Goal: Task Accomplishment & Management: Use online tool/utility

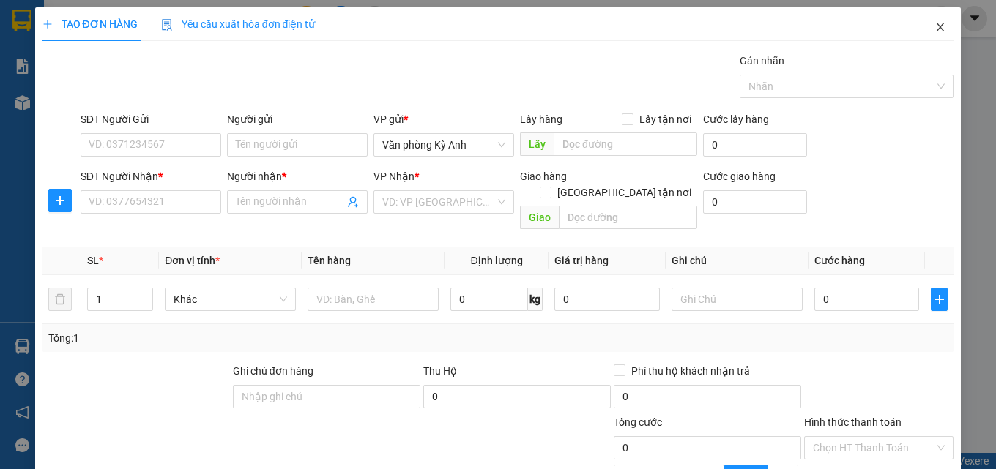
click at [919, 34] on span "Close" at bounding box center [939, 27] width 41 height 41
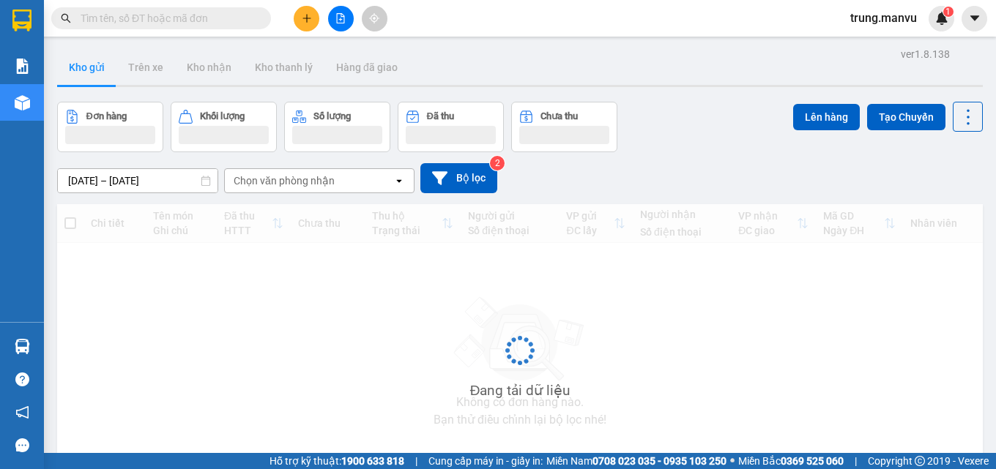
click at [177, 12] on input "text" at bounding box center [167, 18] width 173 height 16
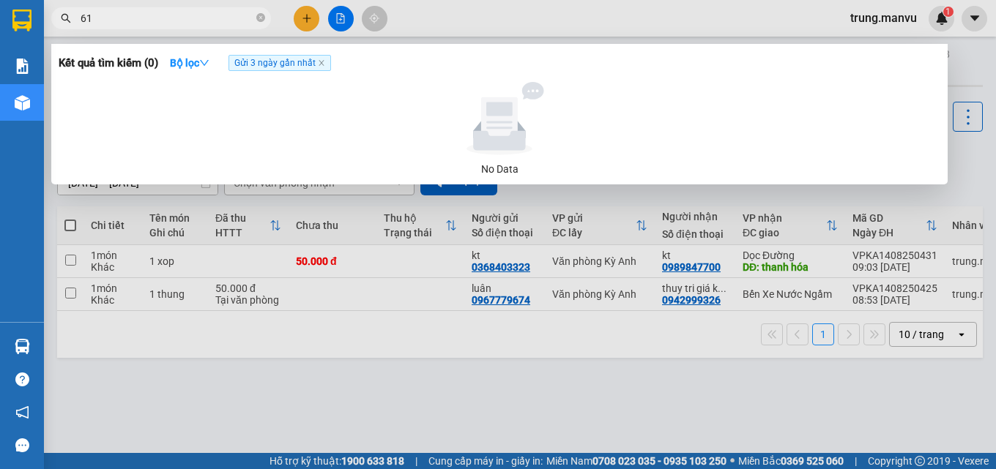
type input "616"
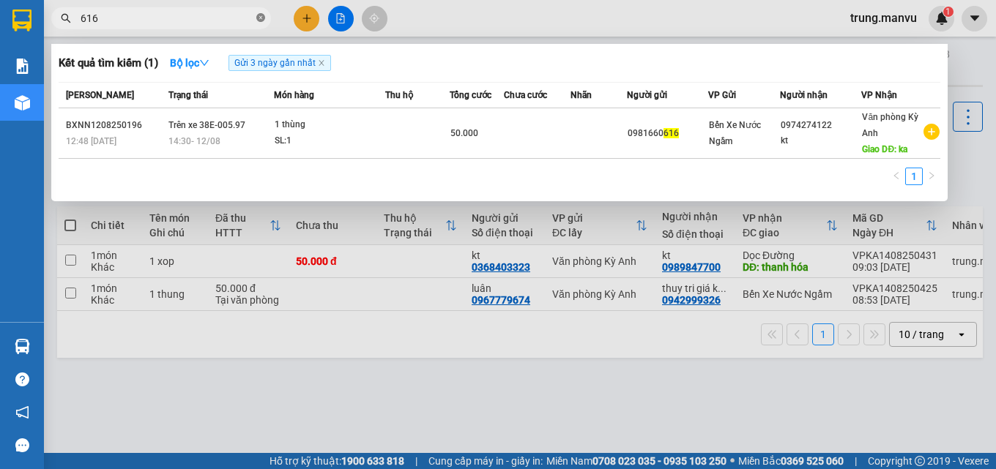
click at [264, 15] on icon "close-circle" at bounding box center [260, 17] width 9 height 9
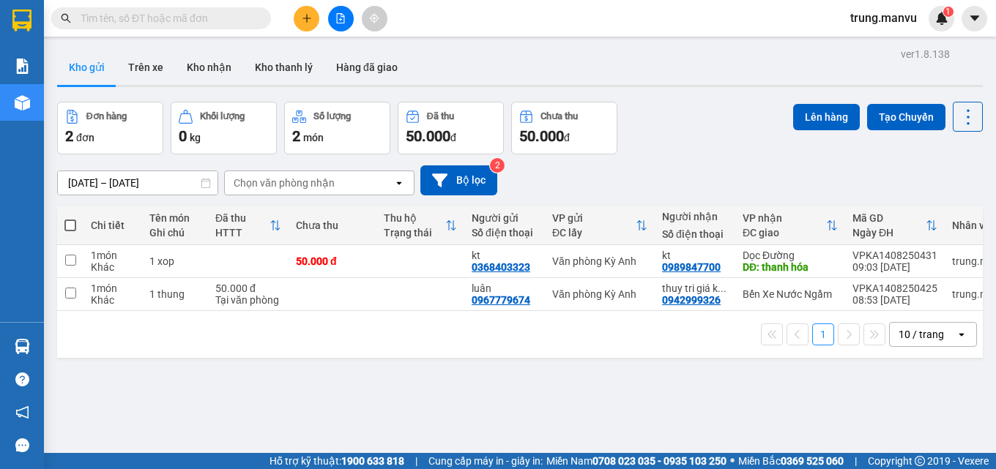
click at [249, 15] on input "text" at bounding box center [167, 18] width 173 height 16
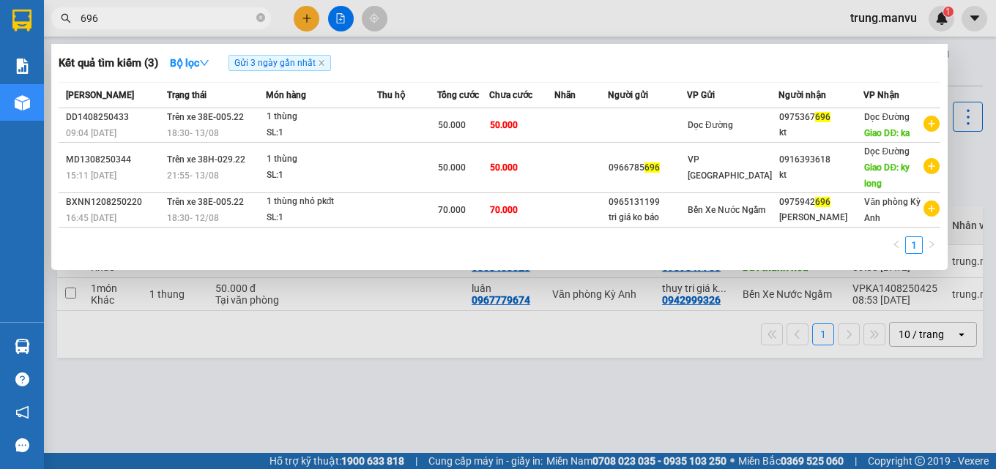
type input "696"
drag, startPoint x: 261, startPoint y: 15, endPoint x: 246, endPoint y: 20, distance: 16.0
click at [258, 18] on icon "close-circle" at bounding box center [260, 17] width 9 height 9
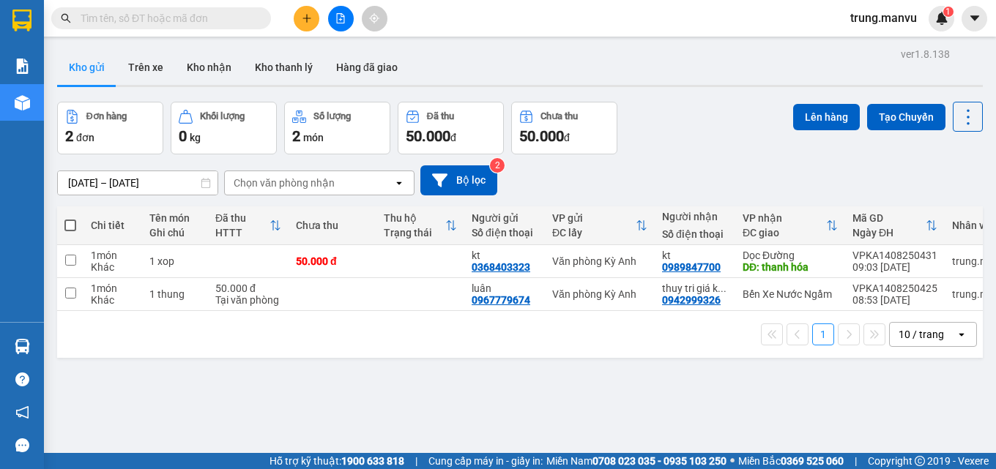
click at [209, 23] on input "text" at bounding box center [167, 18] width 173 height 16
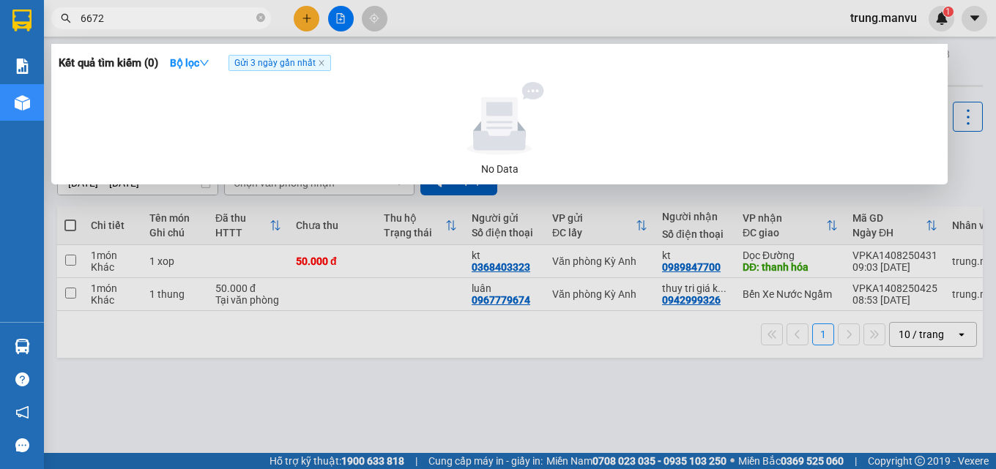
click at [207, 26] on input "6672" at bounding box center [167, 18] width 173 height 16
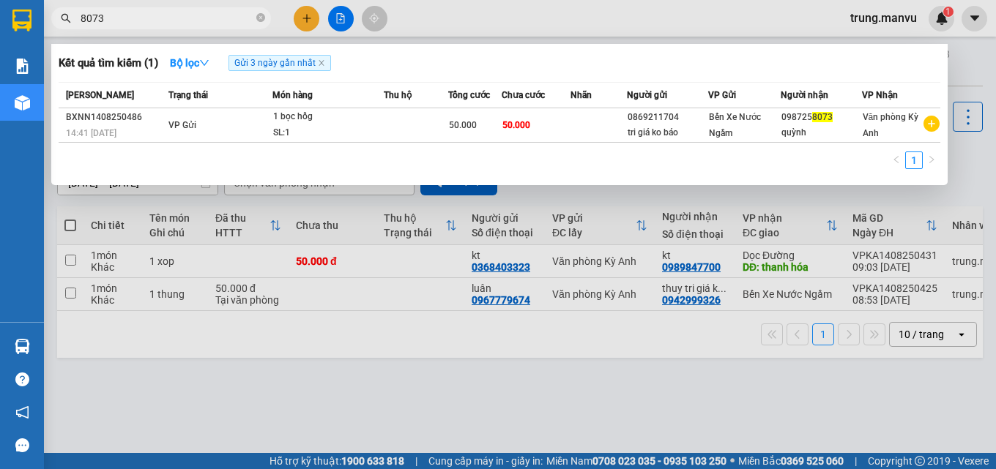
click at [165, 20] on input "8073" at bounding box center [167, 18] width 173 height 16
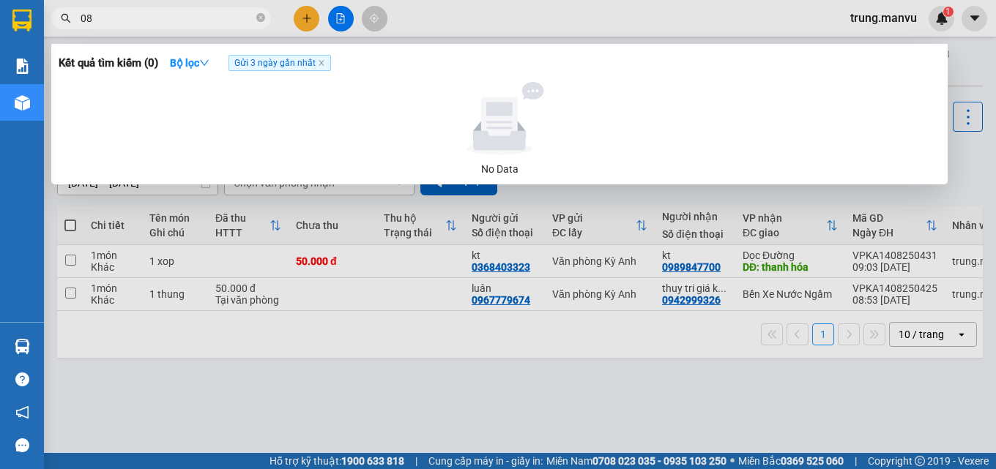
type input "0"
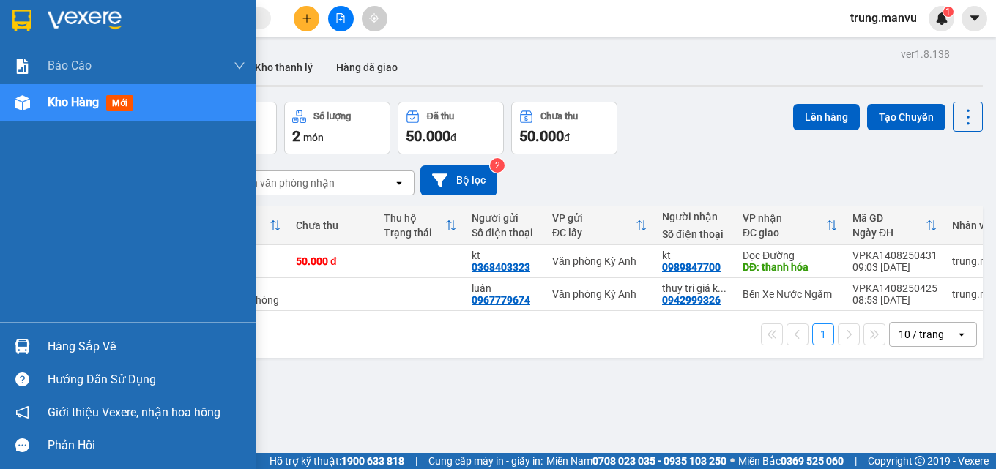
click at [22, 12] on img at bounding box center [21, 21] width 19 height 22
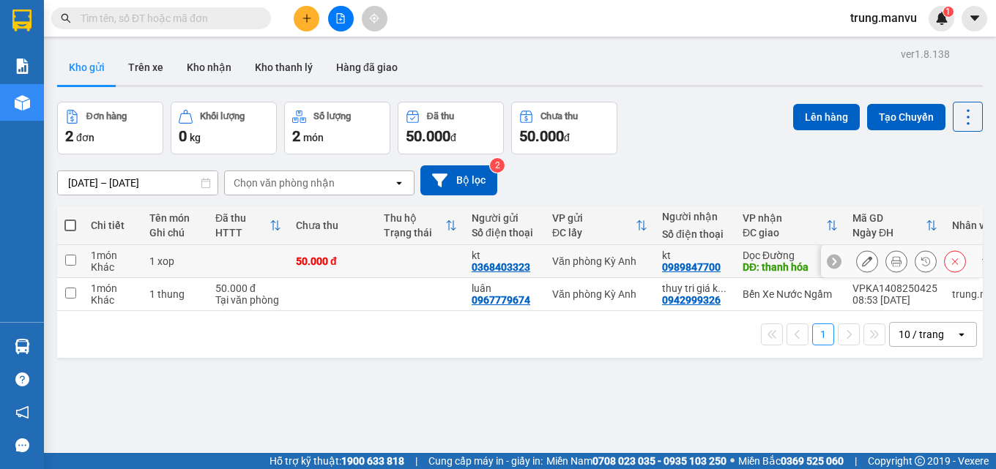
click at [591, 264] on div "Văn phòng Kỳ Anh" at bounding box center [599, 261] width 95 height 12
checkbox input "true"
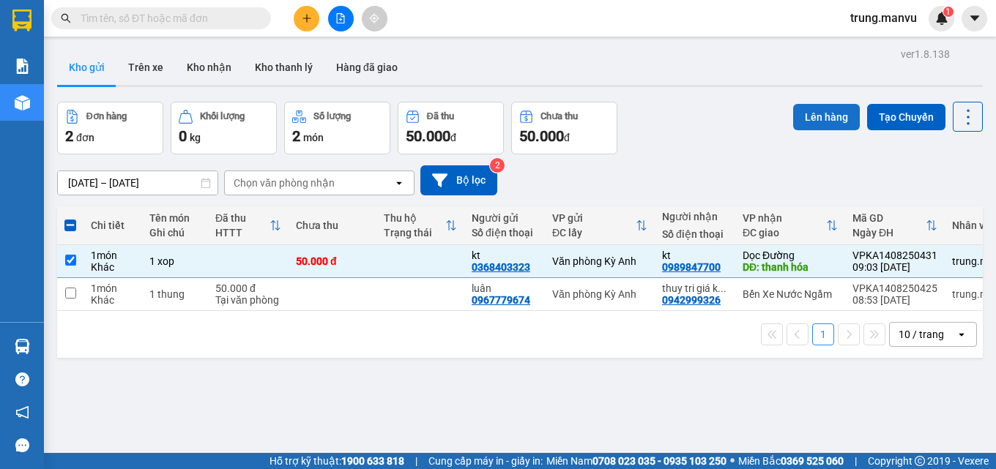
click at [819, 111] on button "Lên hàng" at bounding box center [826, 117] width 67 height 26
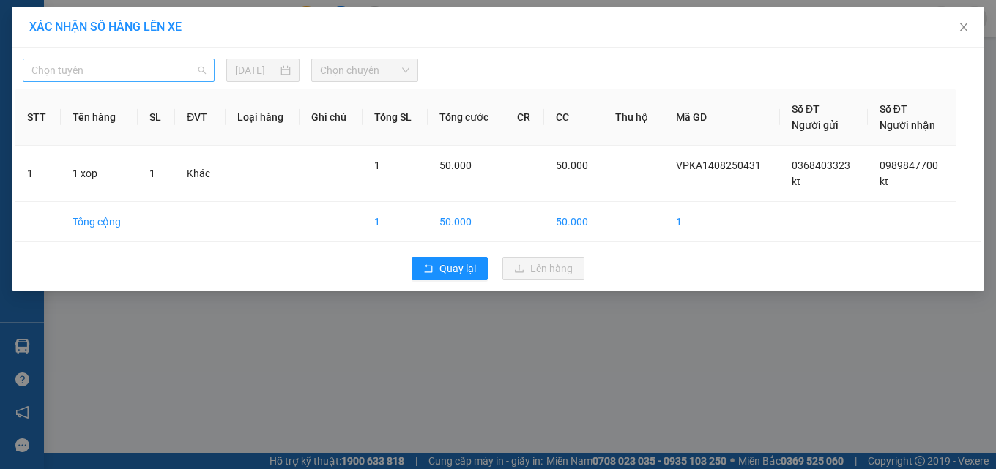
click at [146, 73] on span "Chọn tuyến" at bounding box center [118, 70] width 174 height 22
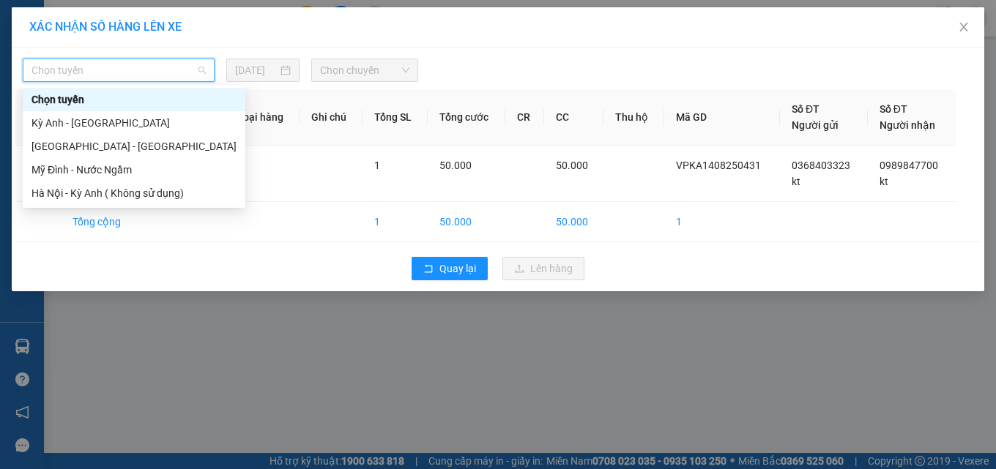
click at [112, 75] on span "Chọn tuyến" at bounding box center [118, 70] width 174 height 22
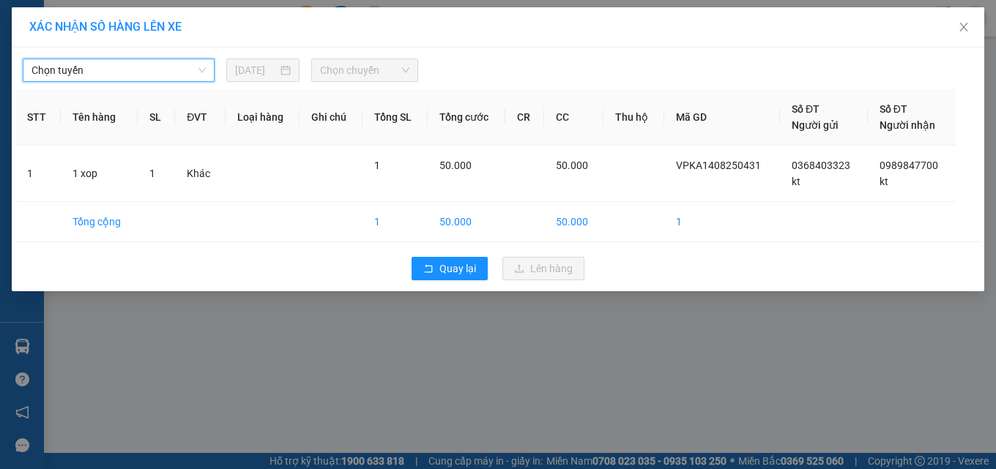
click at [116, 76] on span "Chọn tuyến" at bounding box center [118, 70] width 174 height 22
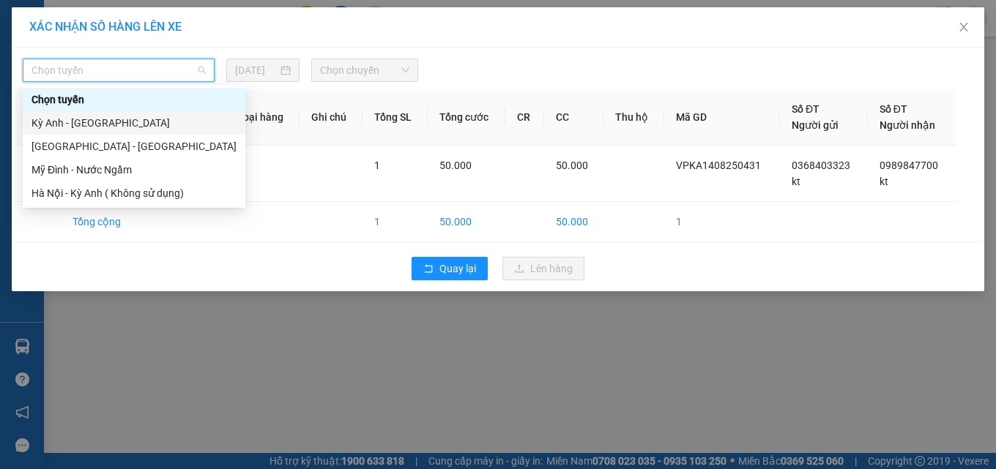
click at [77, 122] on div "Kỳ Anh - [GEOGRAPHIC_DATA]" at bounding box center [133, 123] width 205 height 16
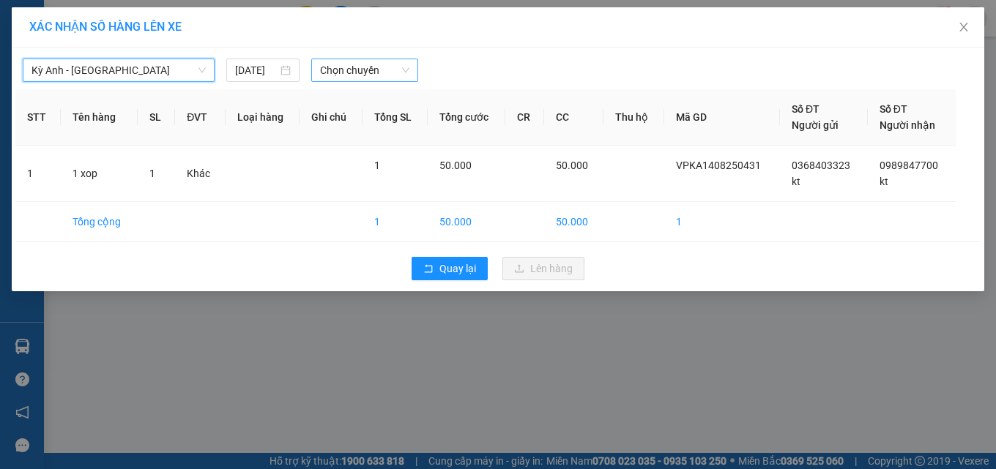
click at [367, 75] on span "Chọn chuyến" at bounding box center [364, 70] width 89 height 22
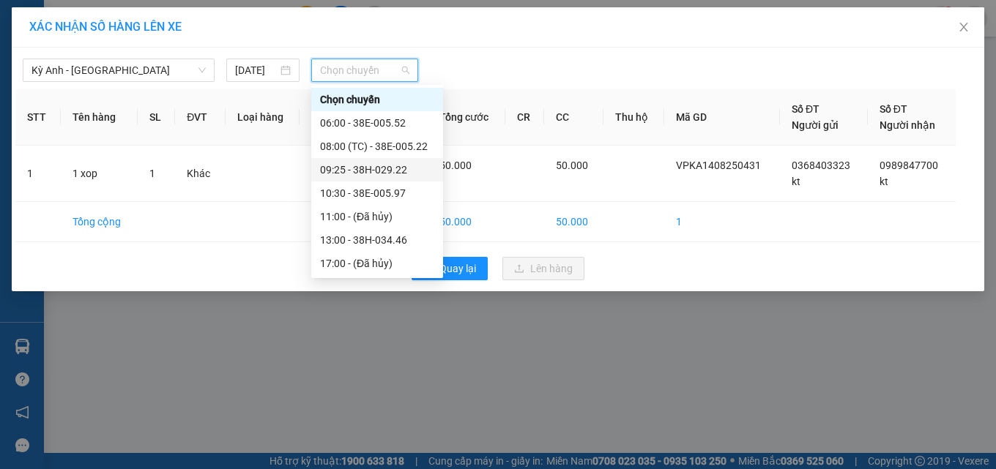
click at [387, 165] on div "09:25 - 38H-029.22" at bounding box center [377, 170] width 114 height 16
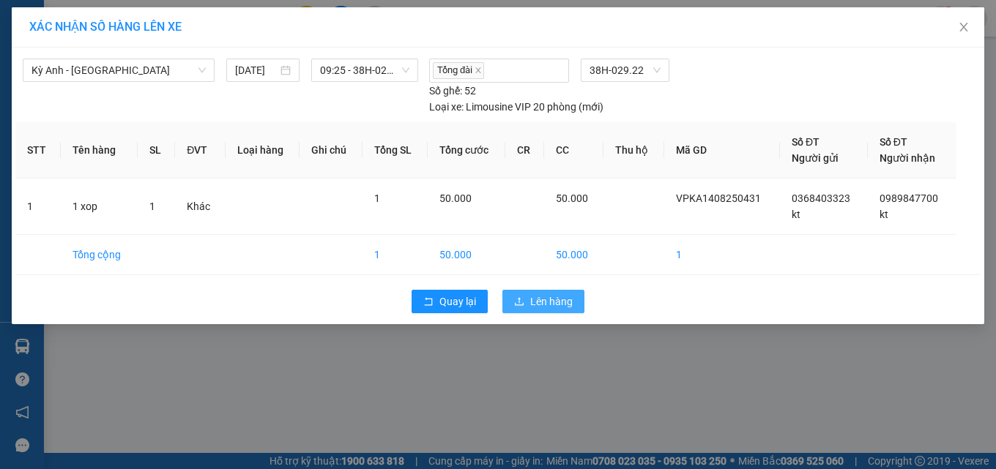
click at [535, 307] on span "Lên hàng" at bounding box center [551, 302] width 42 height 16
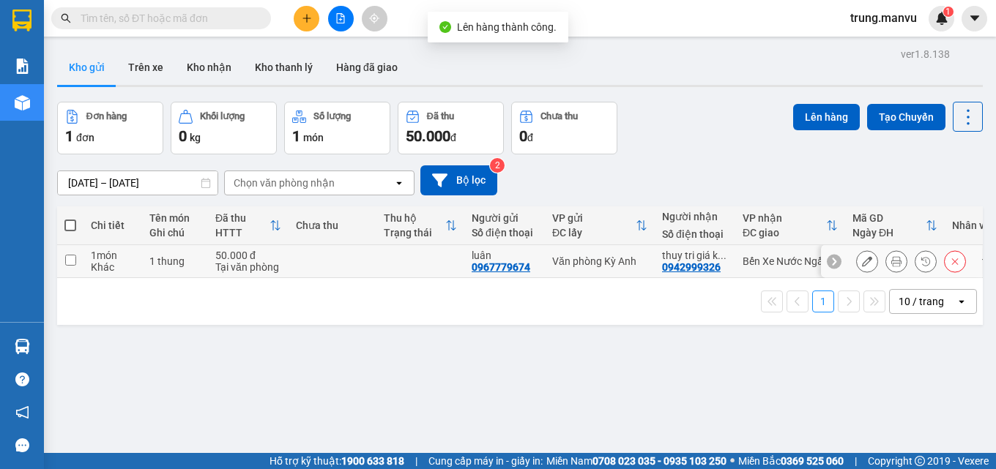
click at [346, 257] on td at bounding box center [332, 261] width 88 height 33
checkbox input "true"
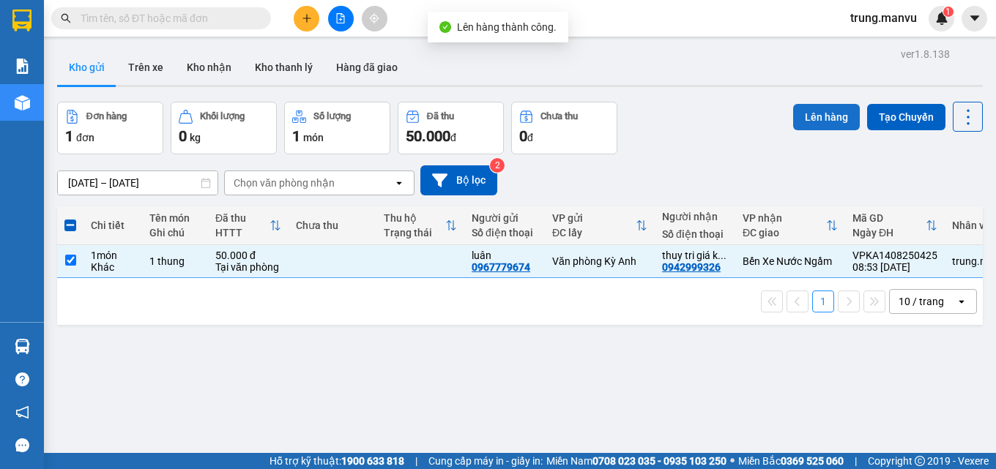
click at [798, 114] on button "Lên hàng" at bounding box center [826, 117] width 67 height 26
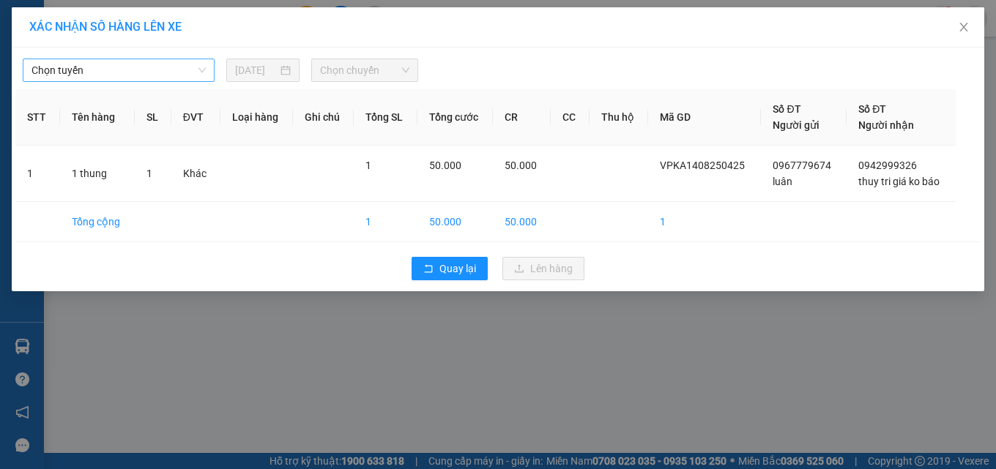
click at [126, 75] on span "Chọn tuyến" at bounding box center [118, 70] width 174 height 22
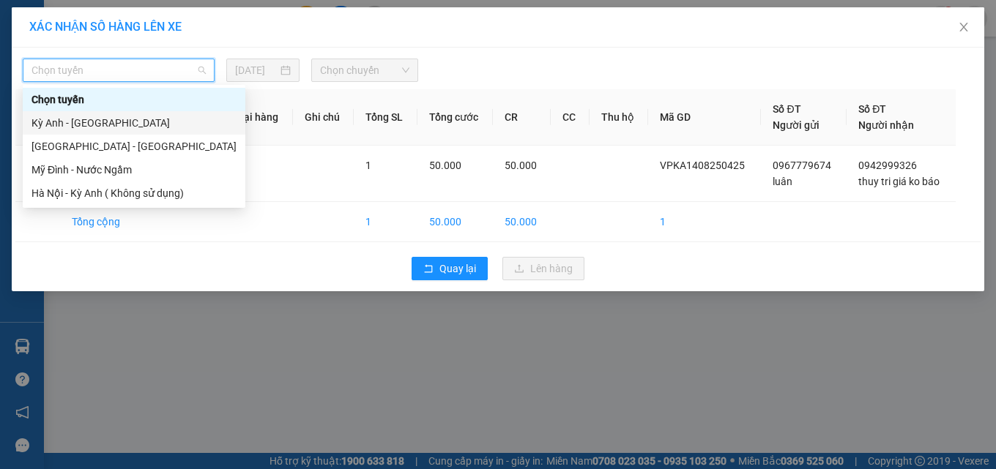
click at [75, 125] on div "Kỳ Anh - [GEOGRAPHIC_DATA]" at bounding box center [133, 123] width 205 height 16
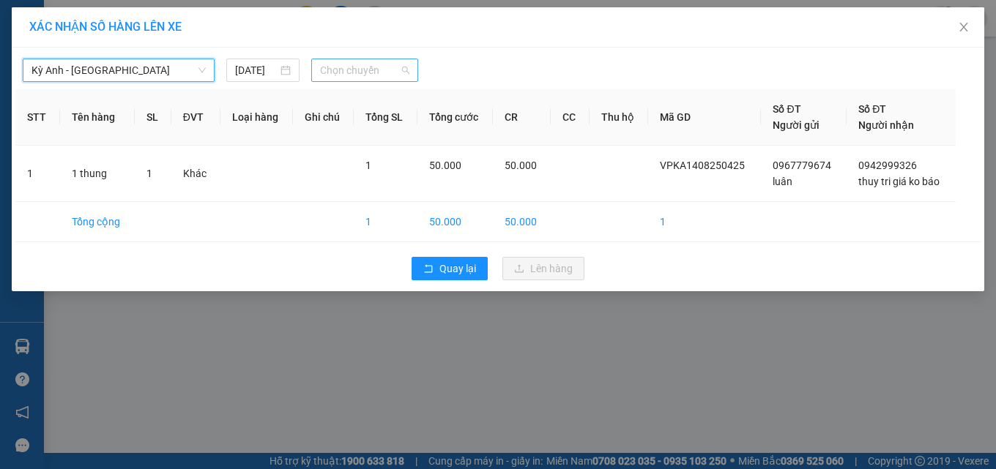
click at [350, 74] on span "Chọn chuyến" at bounding box center [364, 70] width 89 height 22
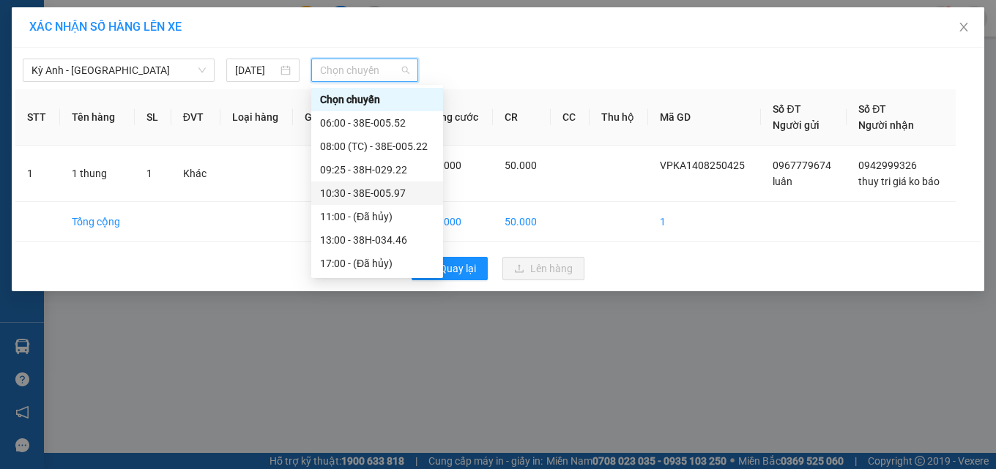
click at [397, 191] on div "10:30 - 38E-005.97" at bounding box center [377, 193] width 114 height 16
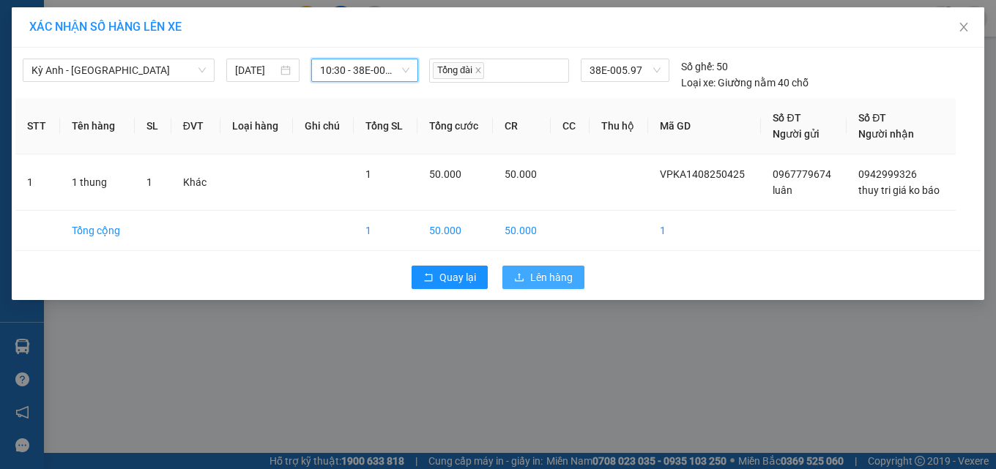
click at [548, 278] on span "Lên hàng" at bounding box center [551, 277] width 42 height 16
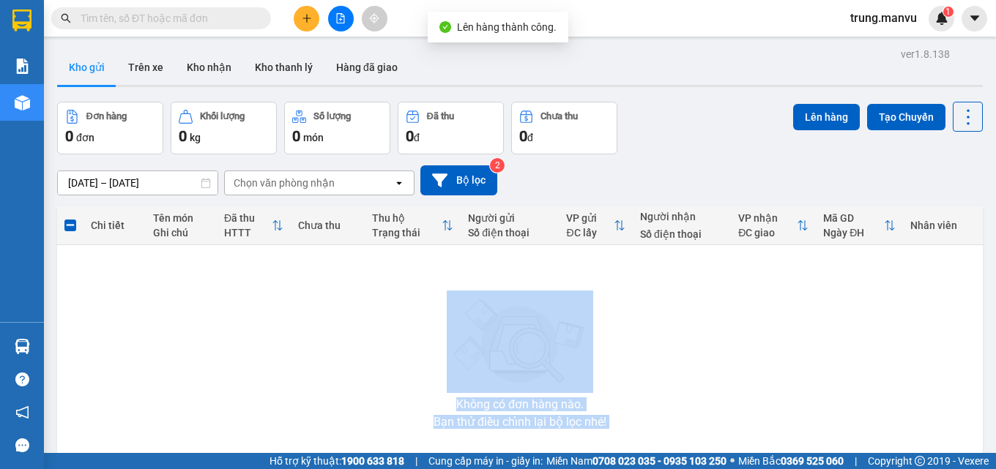
drag, startPoint x: 597, startPoint y: 313, endPoint x: 600, endPoint y: 296, distance: 17.1
click at [599, 305] on div "Chi tiết Tên món Ghi chú Đã thu HTTT Chưa thu Thu hộ Trạng thái Người gửi Số đi…" at bounding box center [519, 363] width 925 height 315
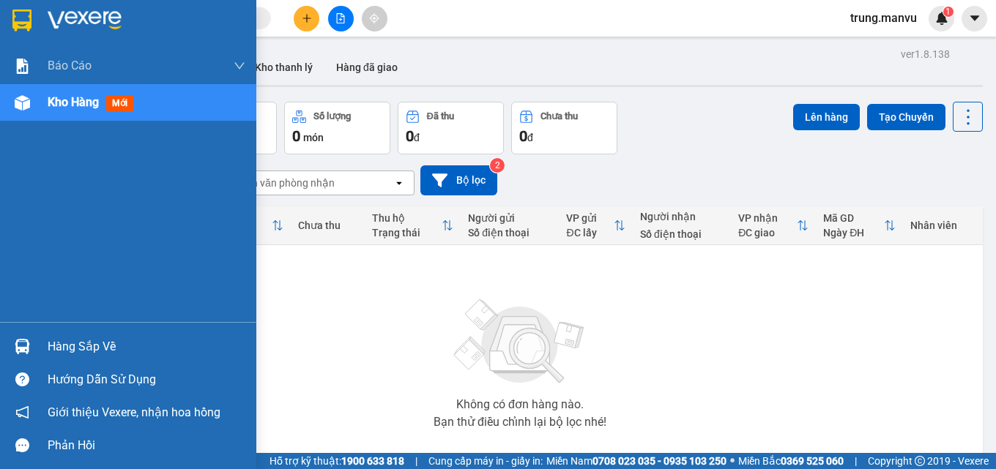
click at [10, 22] on div at bounding box center [23, 20] width 26 height 26
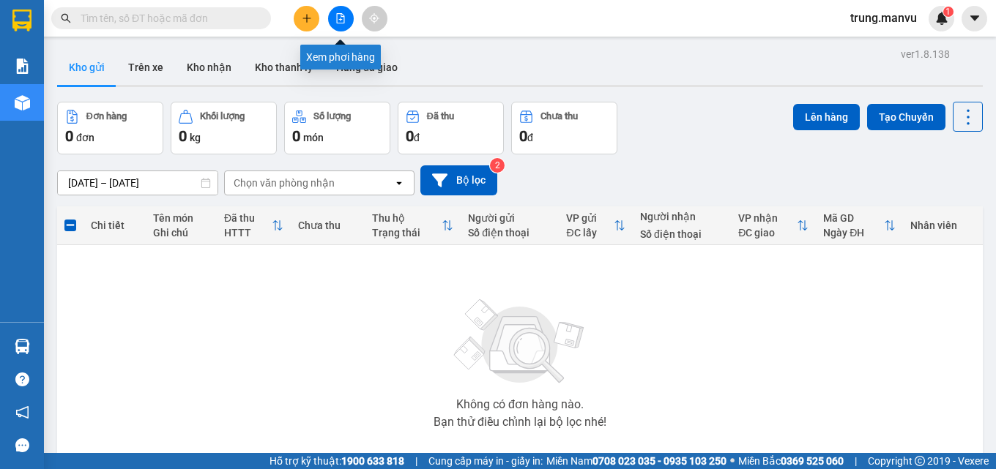
click at [346, 20] on button at bounding box center [341, 19] width 26 height 26
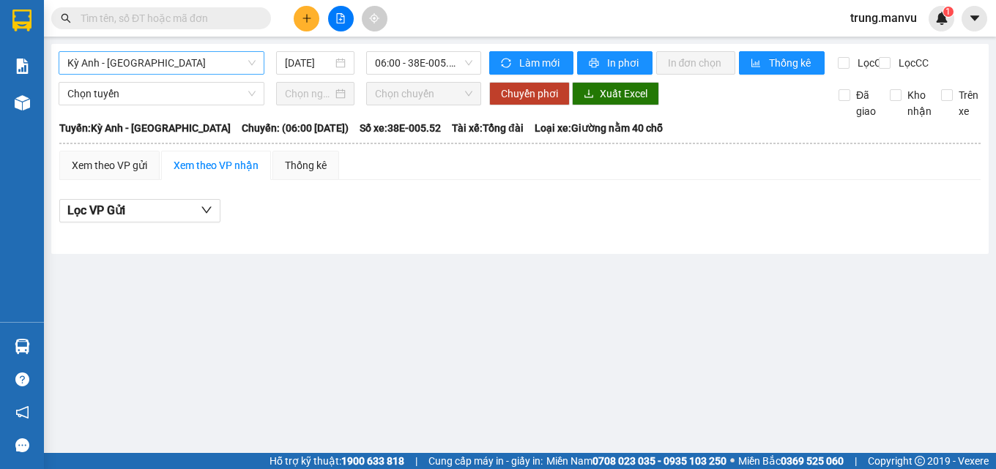
click at [173, 55] on span "Kỳ Anh - [GEOGRAPHIC_DATA]" at bounding box center [161, 63] width 188 height 22
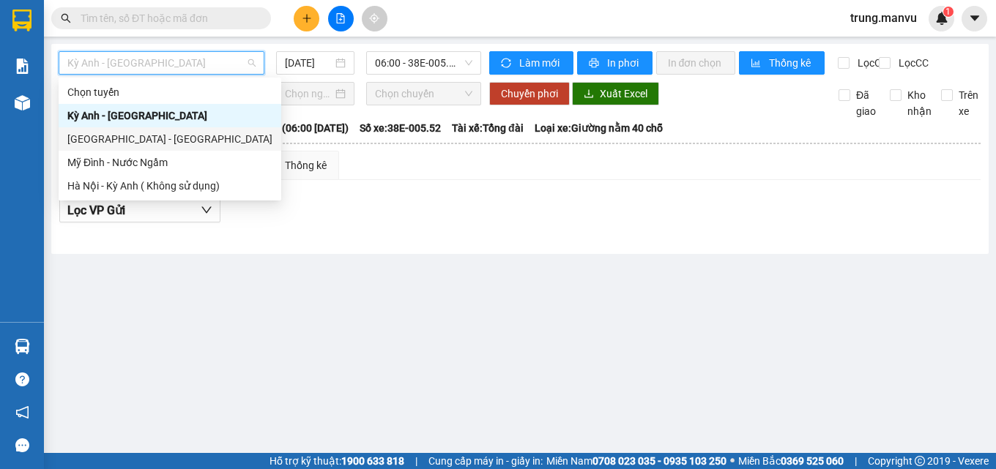
click at [111, 136] on div "[GEOGRAPHIC_DATA] - [GEOGRAPHIC_DATA]" at bounding box center [169, 139] width 205 height 16
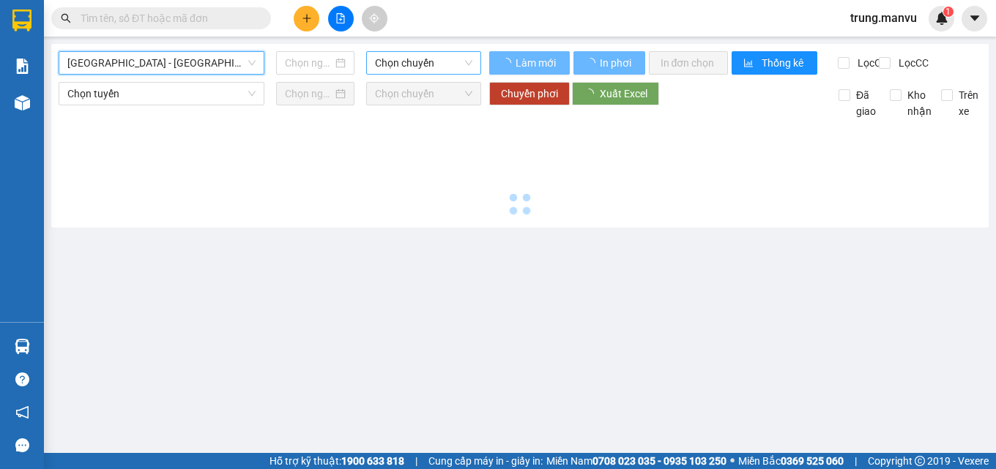
type input "[DATE]"
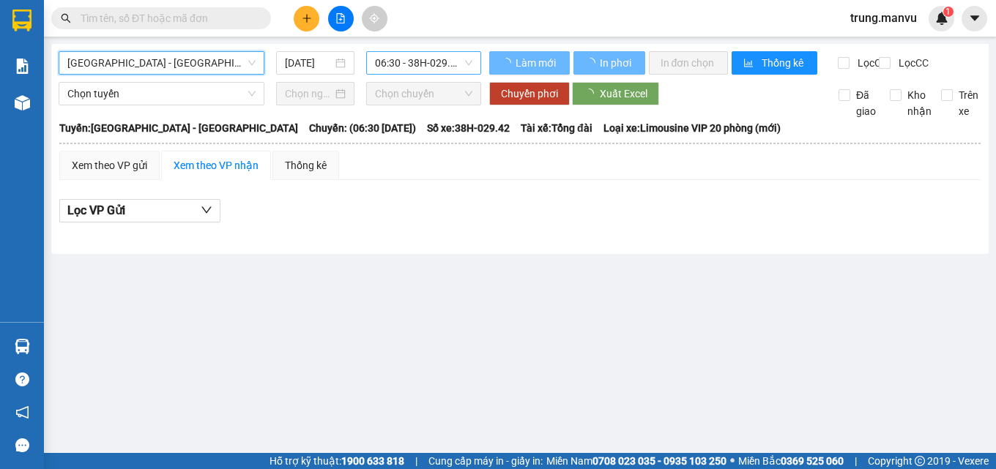
click at [417, 65] on span "06:30 - 38H-029.42" at bounding box center [423, 63] width 97 height 22
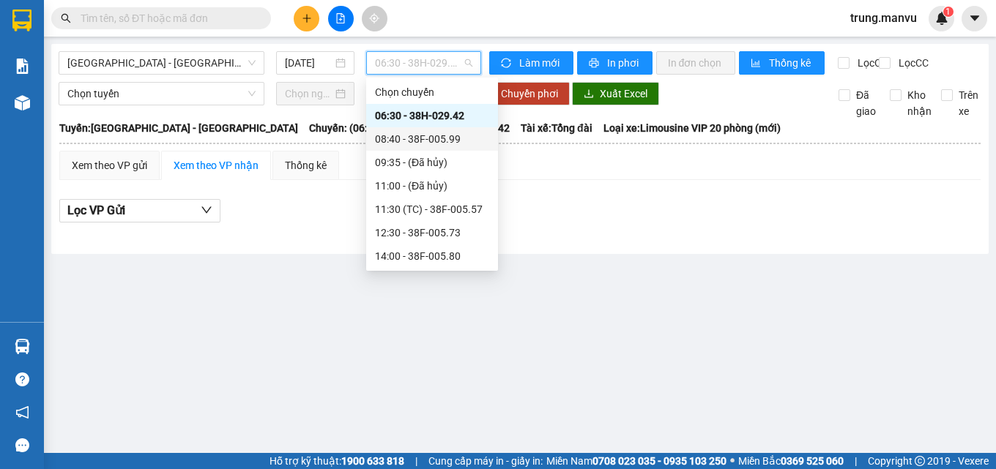
click at [455, 141] on div "08:40 - 38F-005.99" at bounding box center [432, 139] width 114 height 16
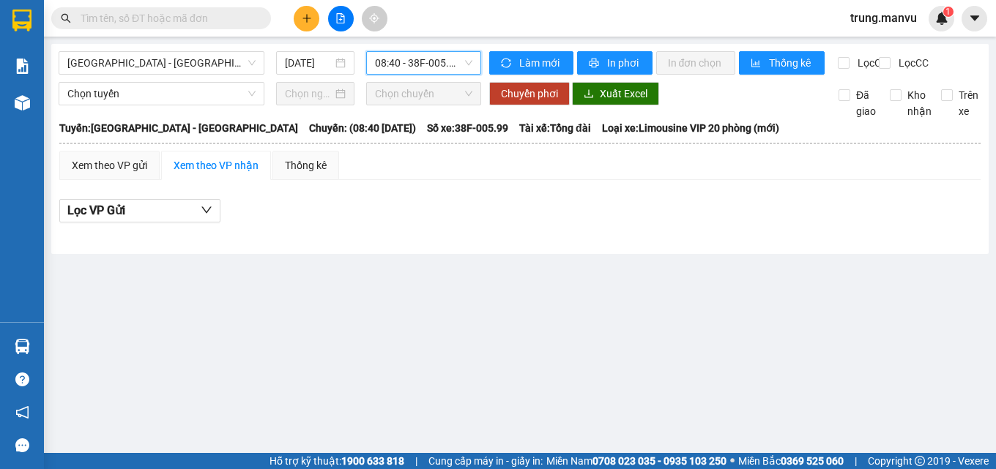
click at [444, 70] on span "08:40 - 38F-005.99" at bounding box center [423, 63] width 97 height 22
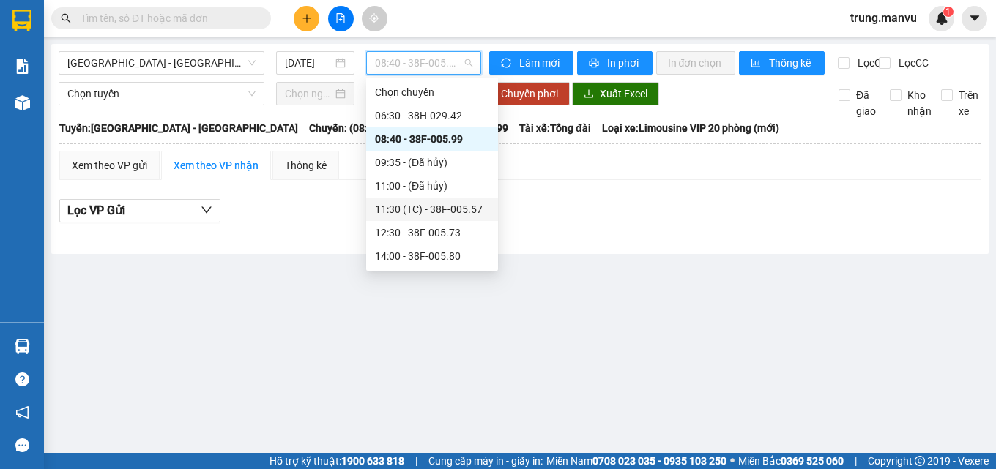
click at [464, 206] on div "11:30 (TC) - 38F-005.57" at bounding box center [432, 209] width 114 height 16
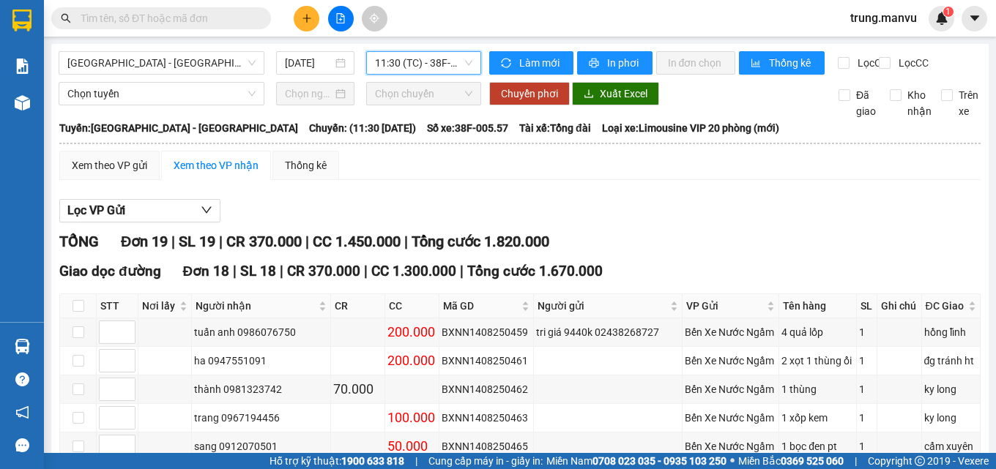
click at [422, 67] on span "11:30 (TC) - 38F-005.57" at bounding box center [423, 63] width 97 height 22
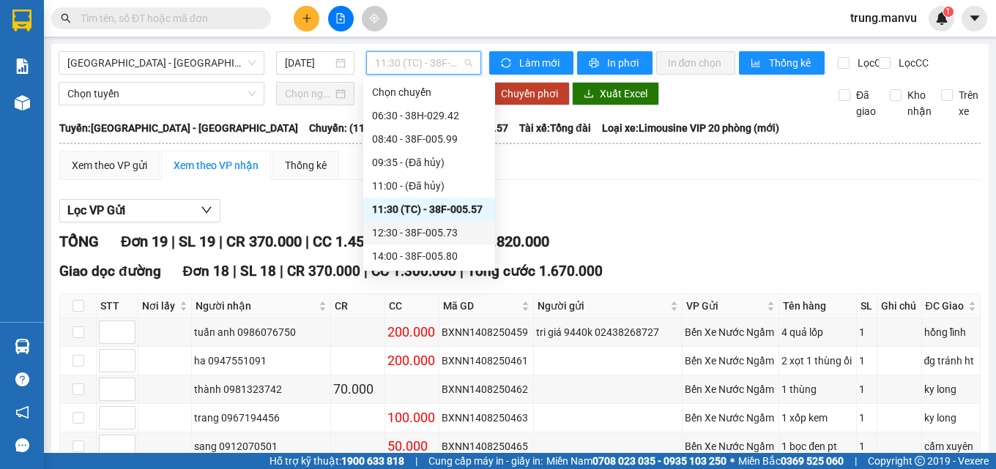
click at [444, 228] on div "12:30 - 38F-005.73" at bounding box center [429, 233] width 114 height 16
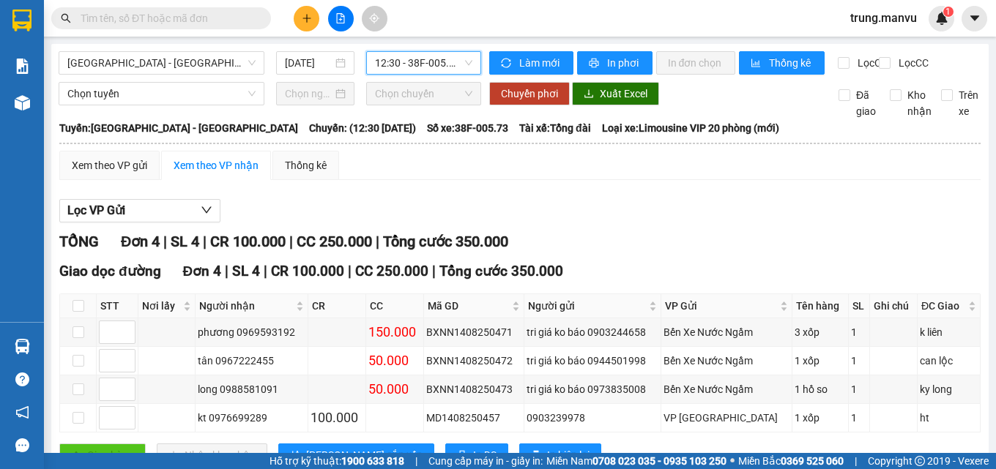
scroll to position [67, 0]
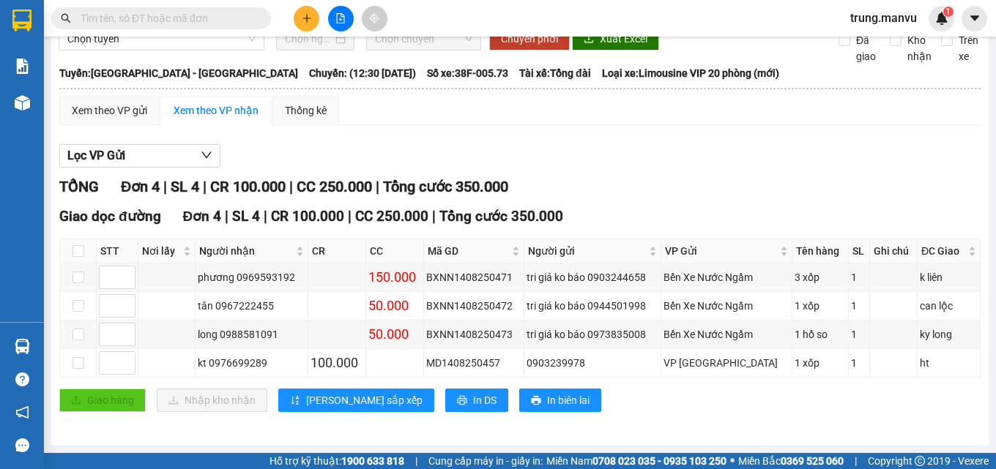
click at [165, 18] on input "text" at bounding box center [167, 18] width 173 height 16
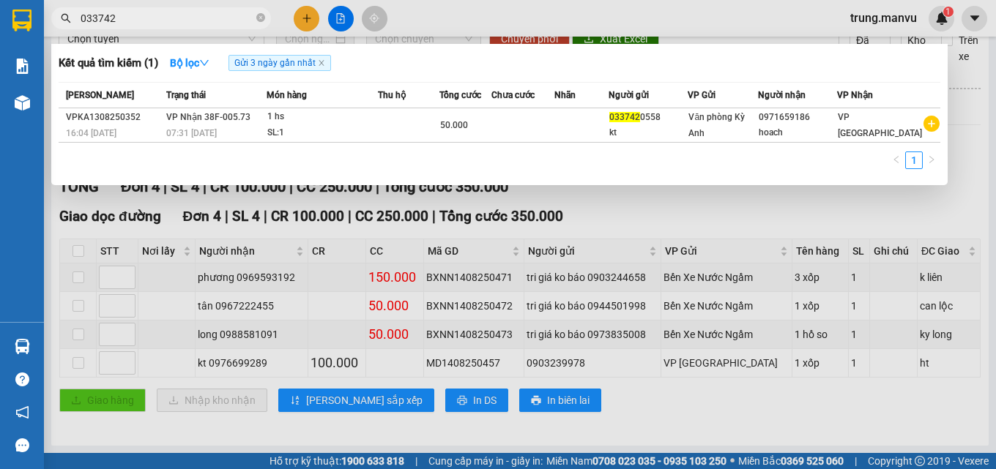
type input "033742"
click at [637, 200] on div at bounding box center [498, 234] width 996 height 469
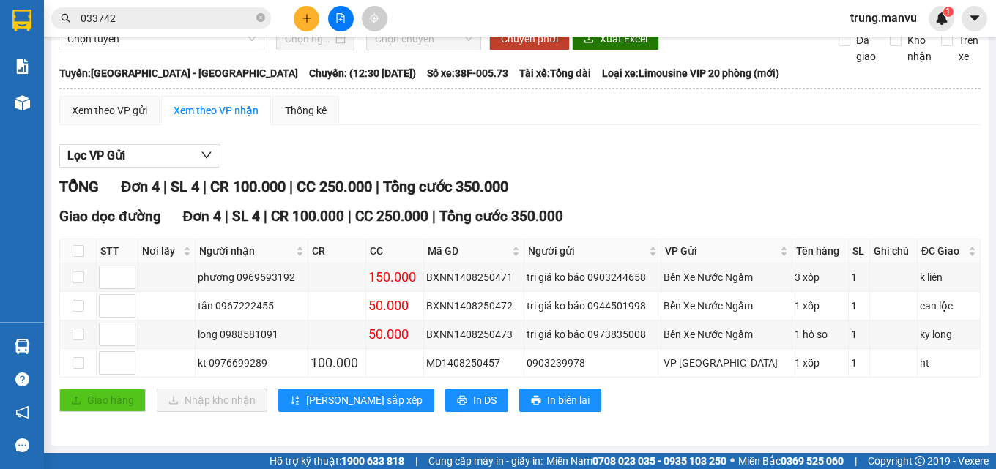
scroll to position [0, 0]
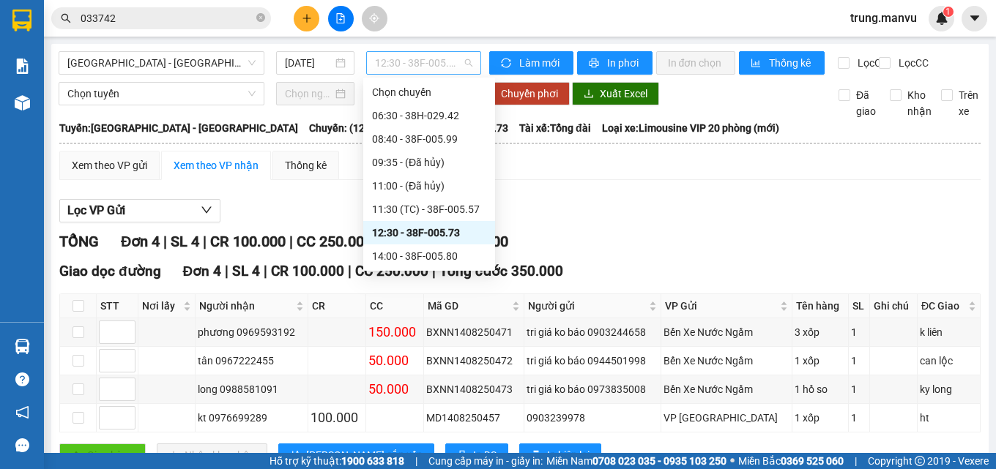
click at [428, 67] on span "12:30 - 38F-005.73" at bounding box center [423, 63] width 97 height 22
click at [424, 252] on div "14:00 - 38F-005.80" at bounding box center [429, 256] width 114 height 16
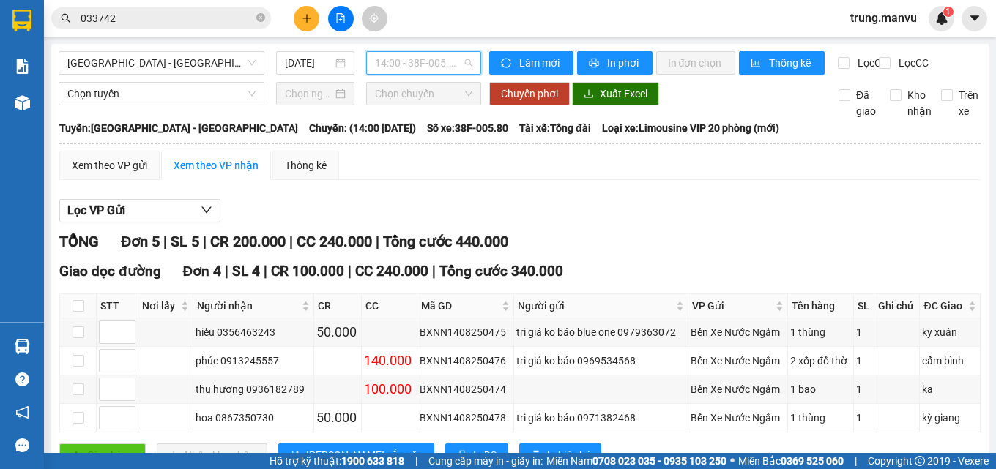
click at [416, 61] on span "14:00 - 38F-005.80" at bounding box center [423, 63] width 97 height 22
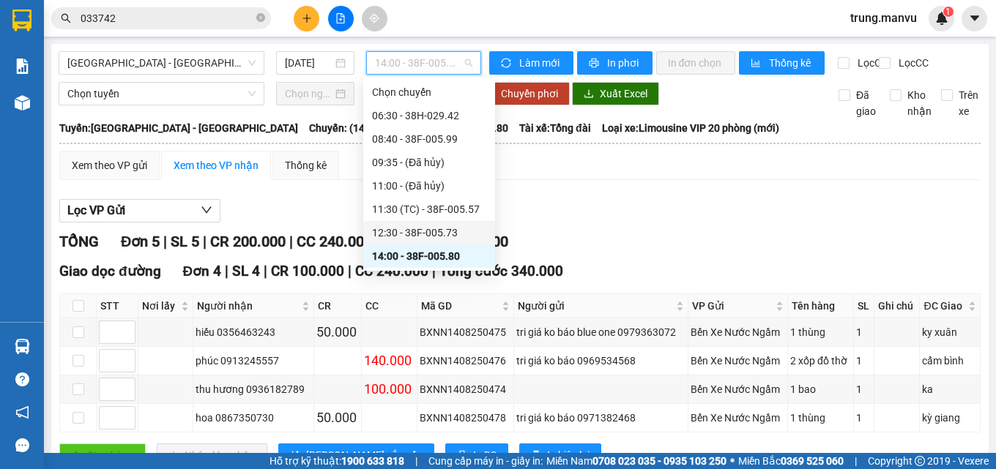
scroll to position [146, 0]
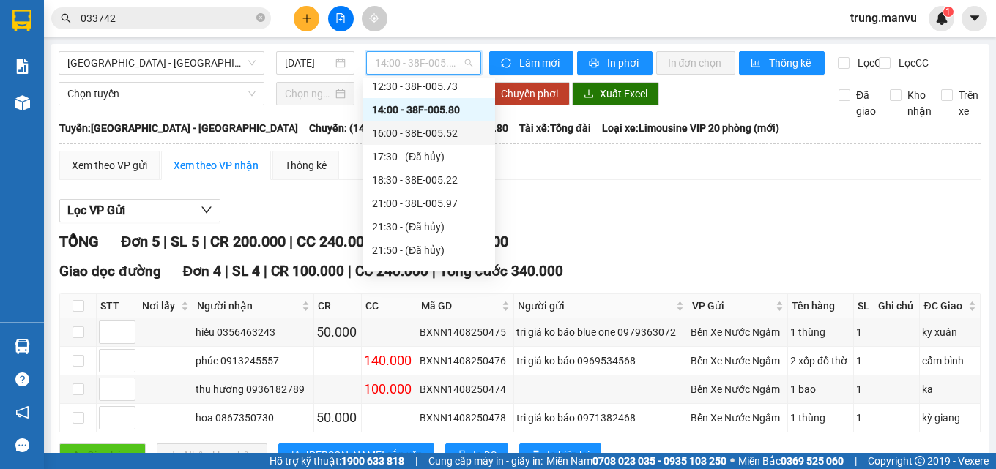
click at [441, 120] on div "14:00 - 38F-005.80" at bounding box center [429, 109] width 132 height 23
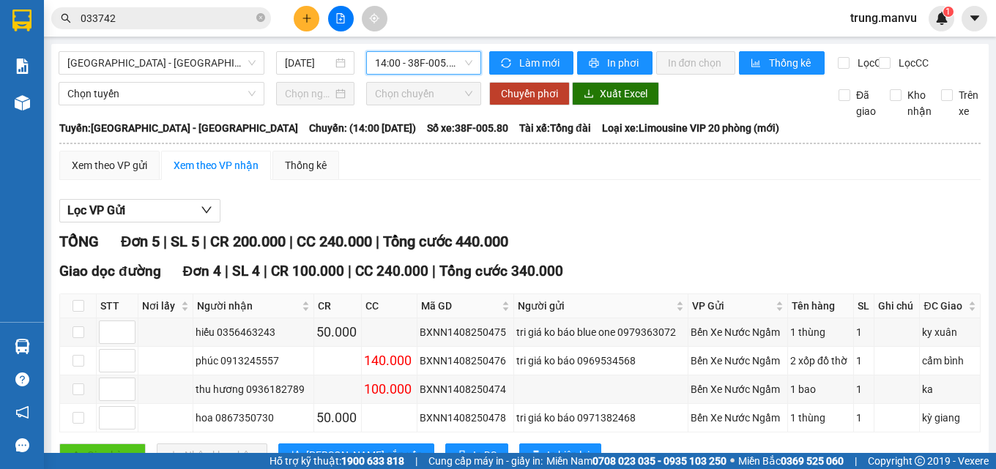
click at [444, 59] on span "14:00 - 38F-005.80" at bounding box center [423, 63] width 97 height 22
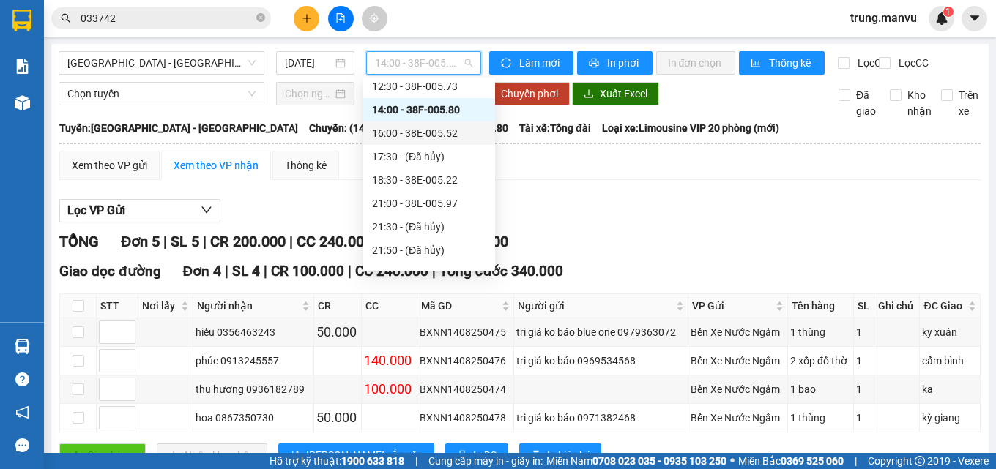
scroll to position [0, 0]
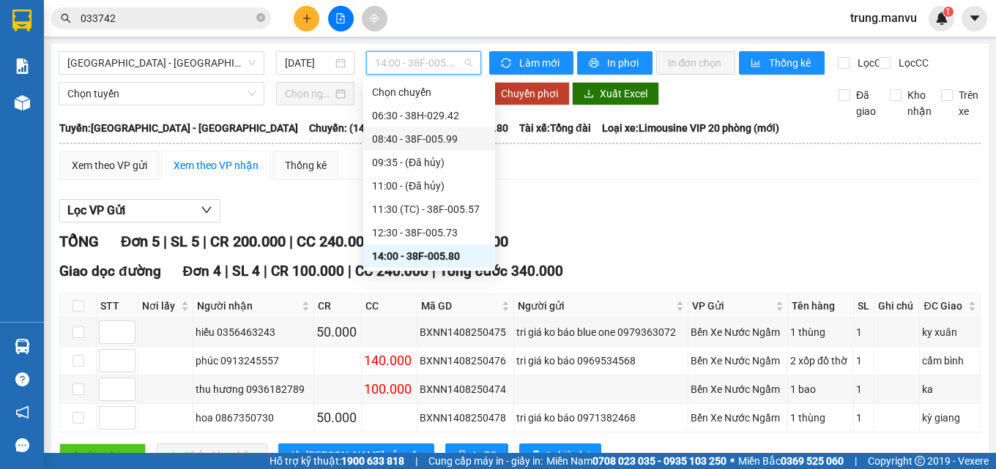
click at [445, 135] on div "08:40 - 38F-005.99" at bounding box center [429, 139] width 114 height 16
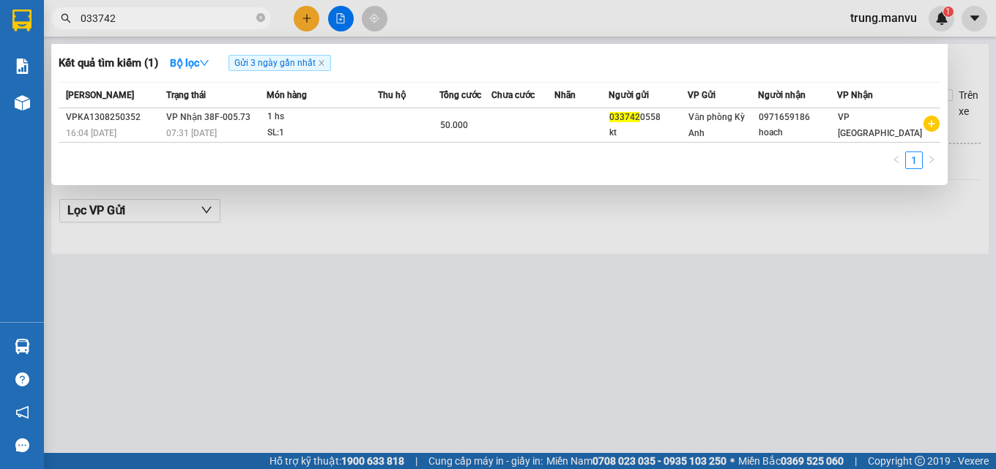
click at [223, 13] on input "033742" at bounding box center [167, 18] width 173 height 16
click at [222, 13] on input "033742" at bounding box center [167, 18] width 173 height 16
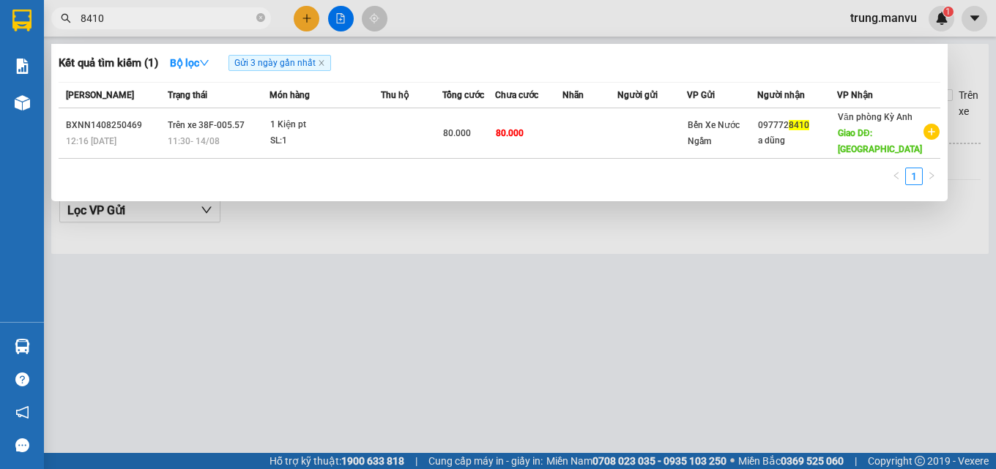
type input "8410"
click at [125, 15] on input "8410" at bounding box center [167, 18] width 173 height 16
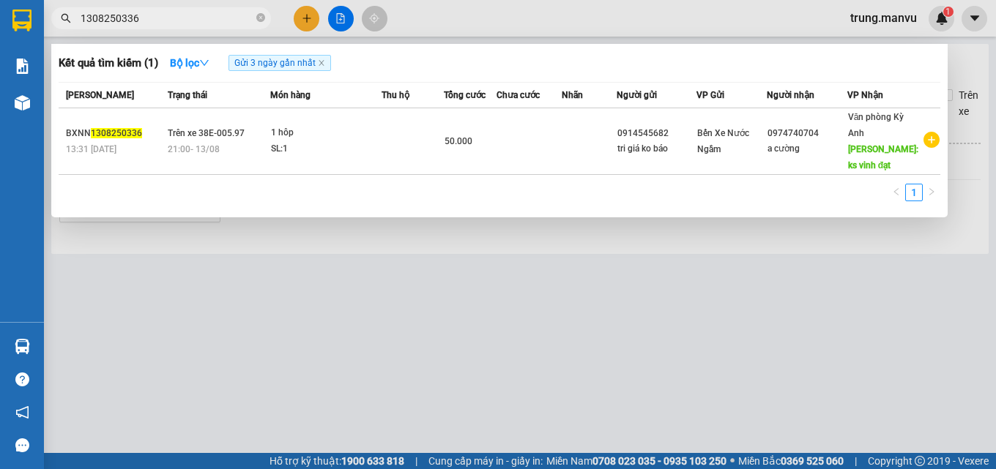
type input "1308250336"
click at [166, 18] on input "1308250336" at bounding box center [167, 18] width 173 height 16
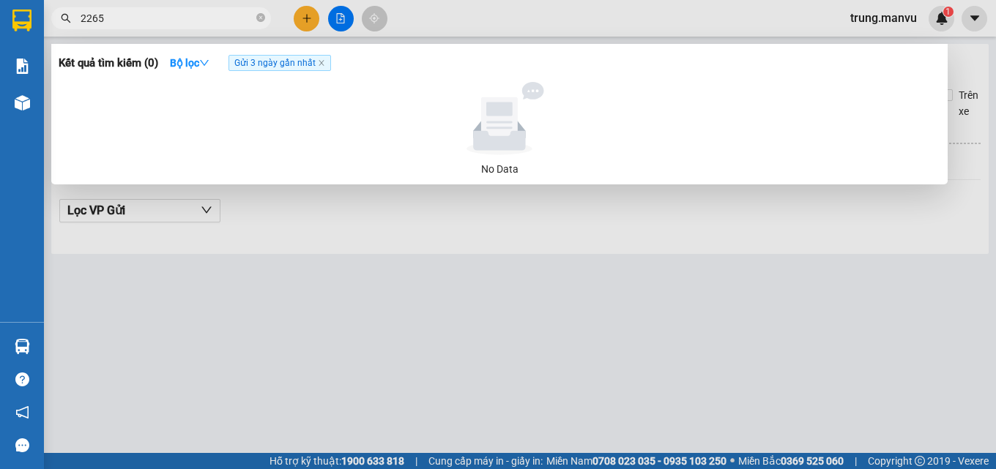
type input "2265"
click at [435, 223] on div at bounding box center [498, 234] width 996 height 469
click at [264, 16] on icon "close-circle" at bounding box center [260, 17] width 9 height 9
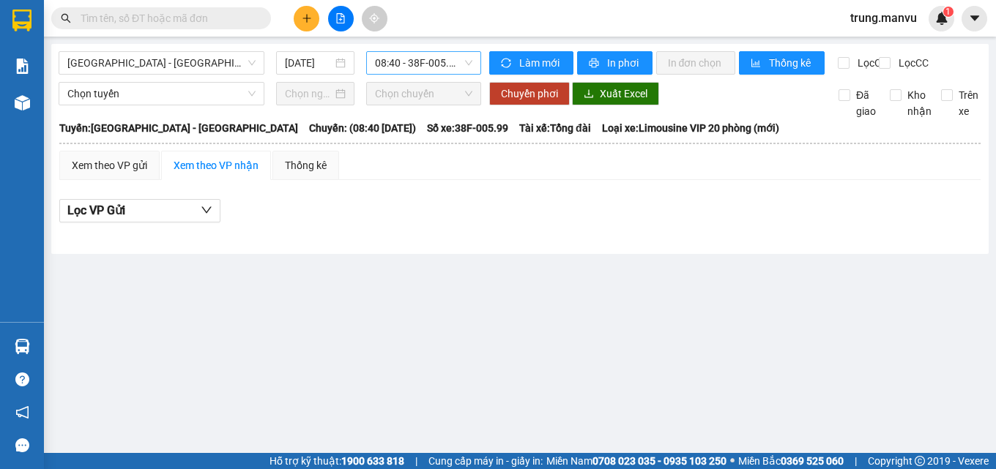
click at [411, 67] on span "08:40 - 38F-005.99" at bounding box center [423, 63] width 97 height 22
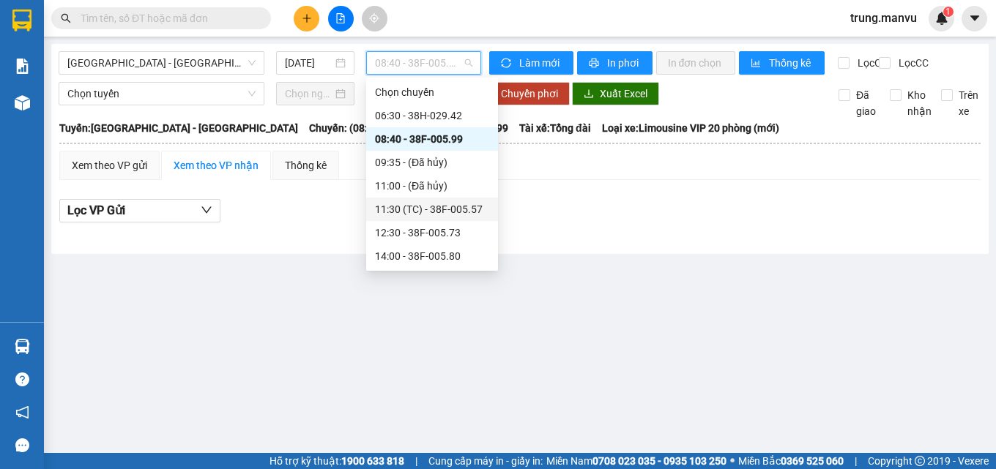
click at [444, 204] on div "11:30 (TC) - 38F-005.57" at bounding box center [432, 209] width 114 height 16
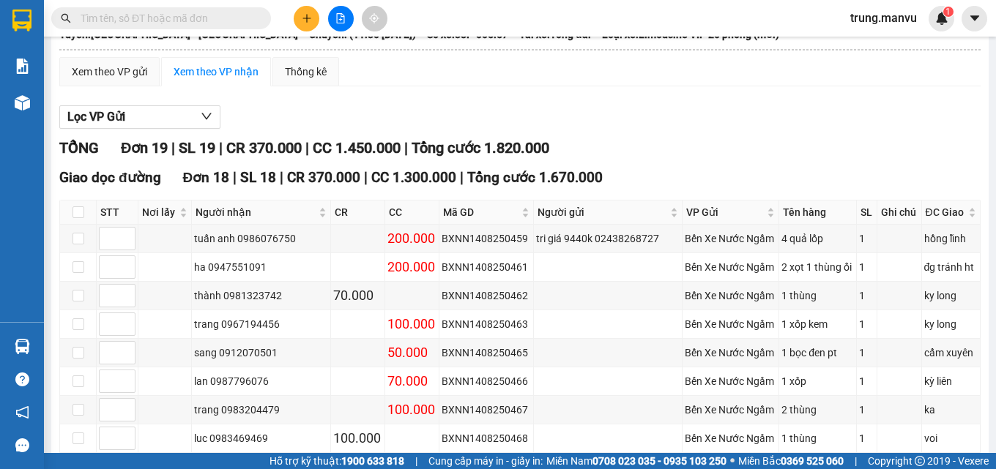
scroll to position [20, 0]
